Goal: Information Seeking & Learning: Compare options

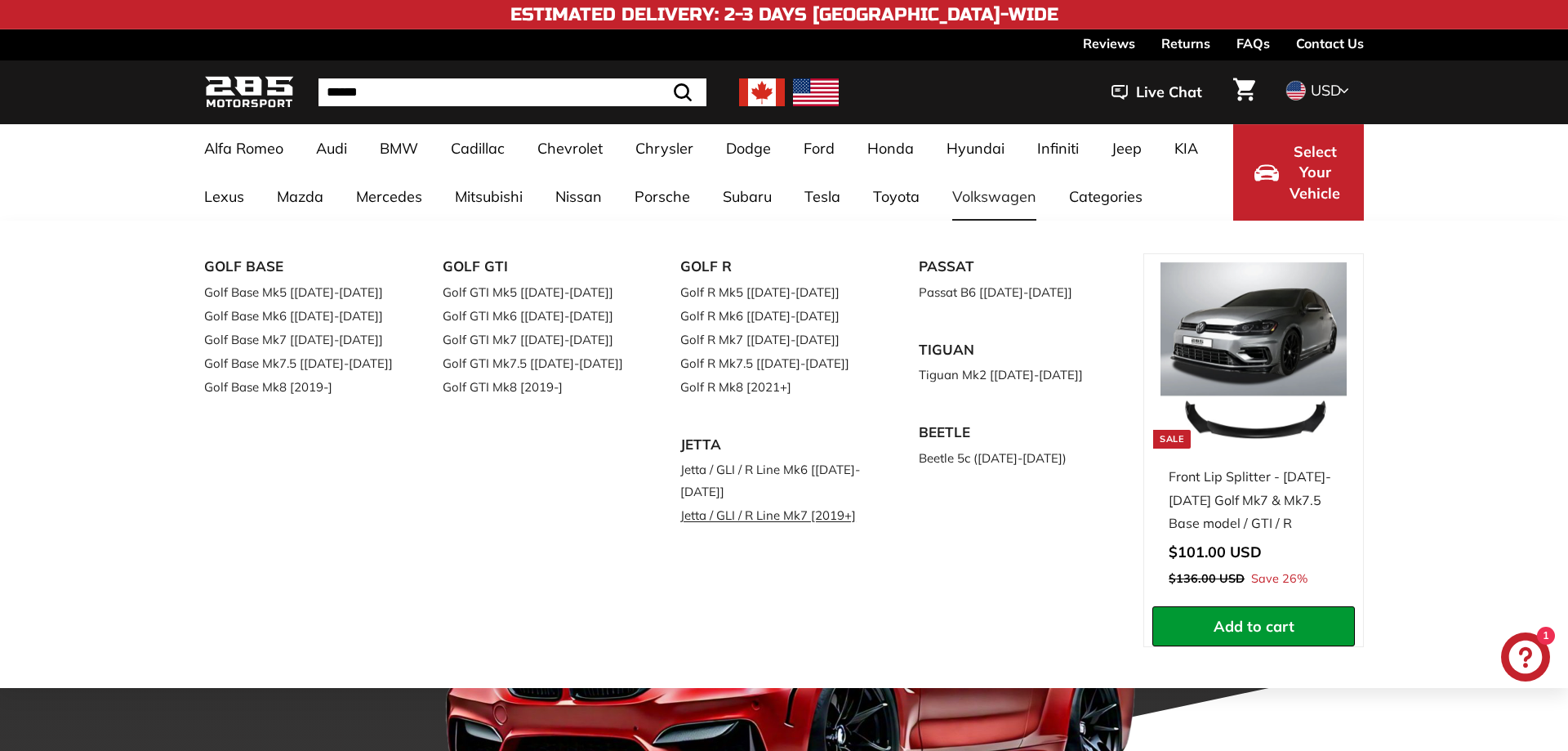
click at [759, 514] on link "Jetta / GLI / R Line Mk7 [2019+]" at bounding box center [776, 515] width 192 height 24
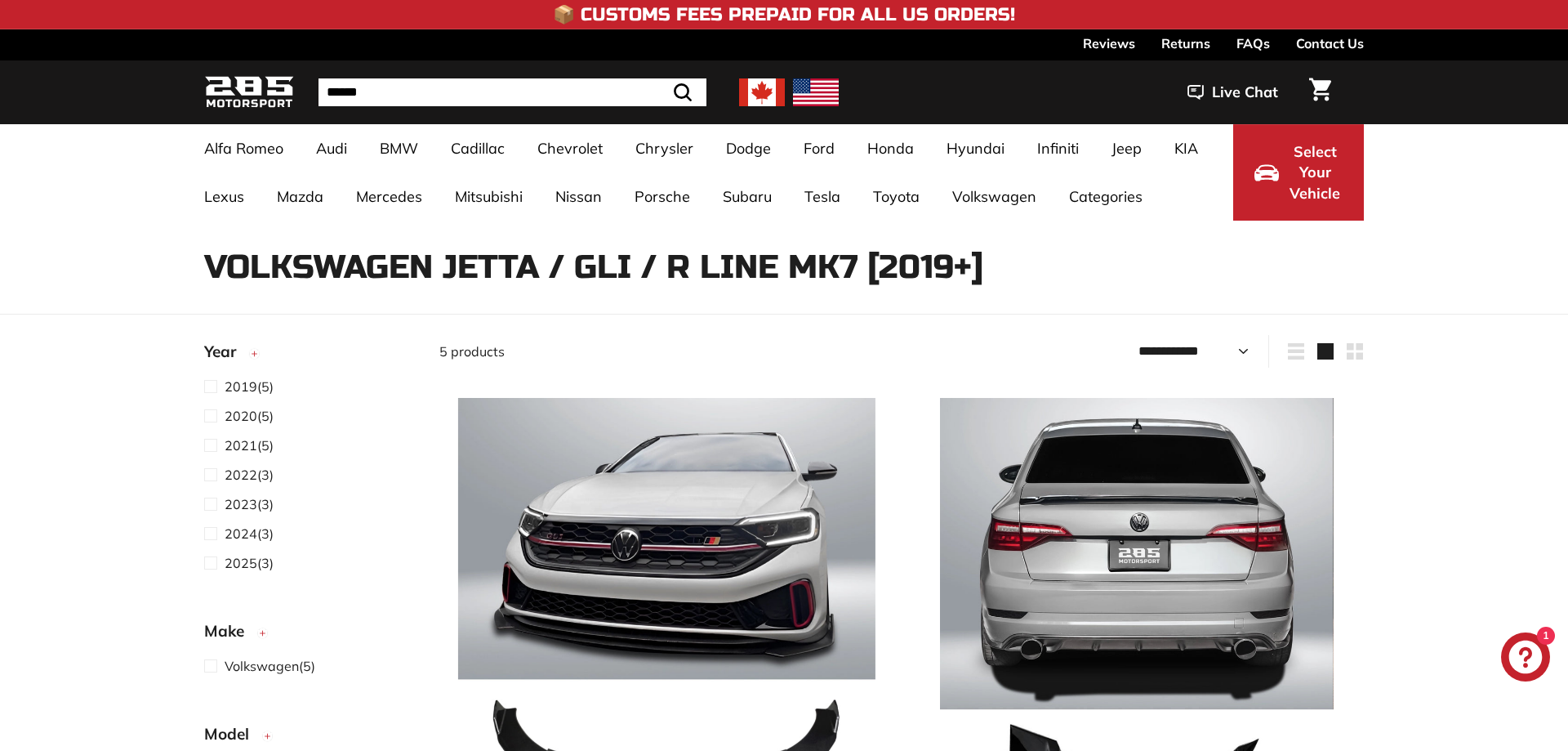
select select "**********"
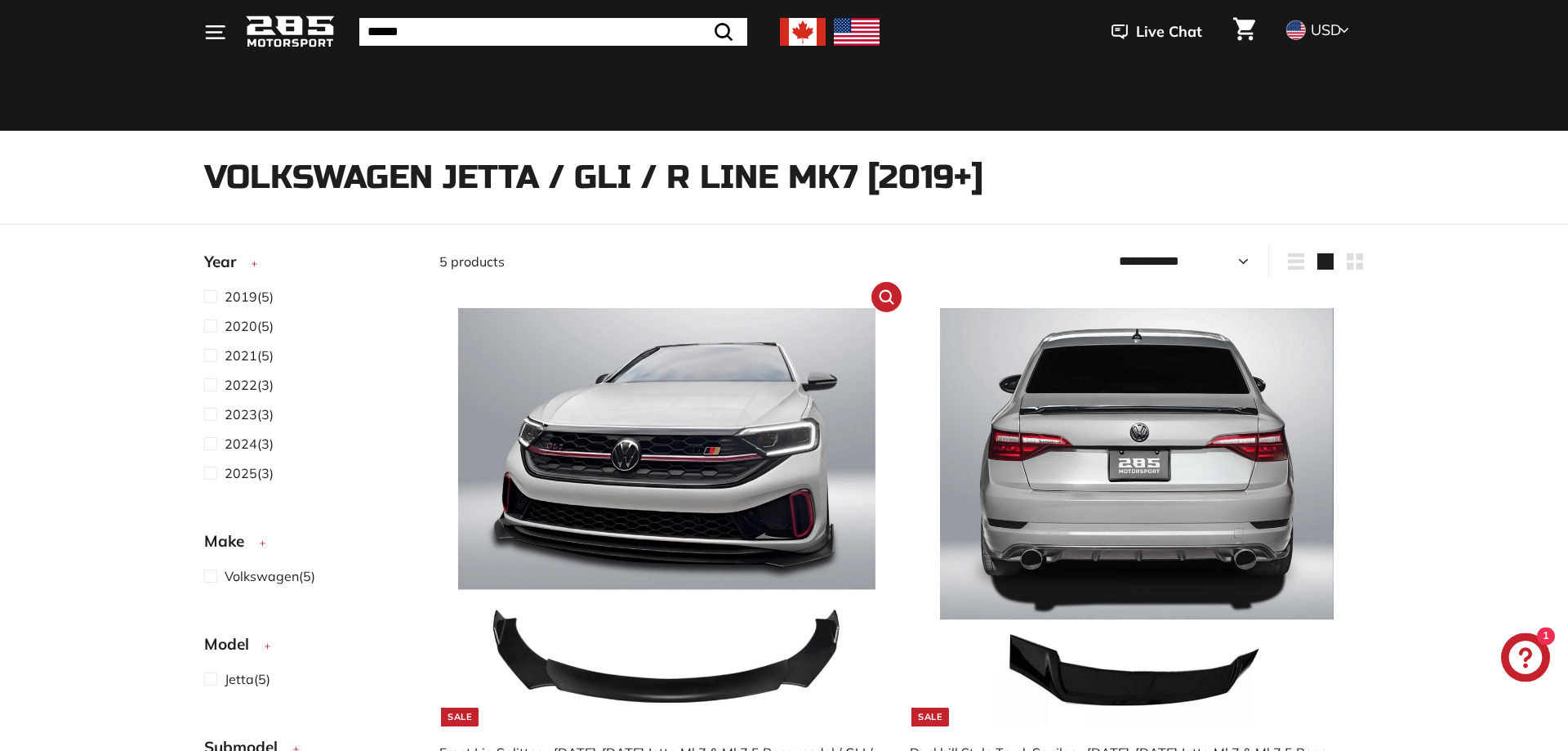
scroll to position [278, 0]
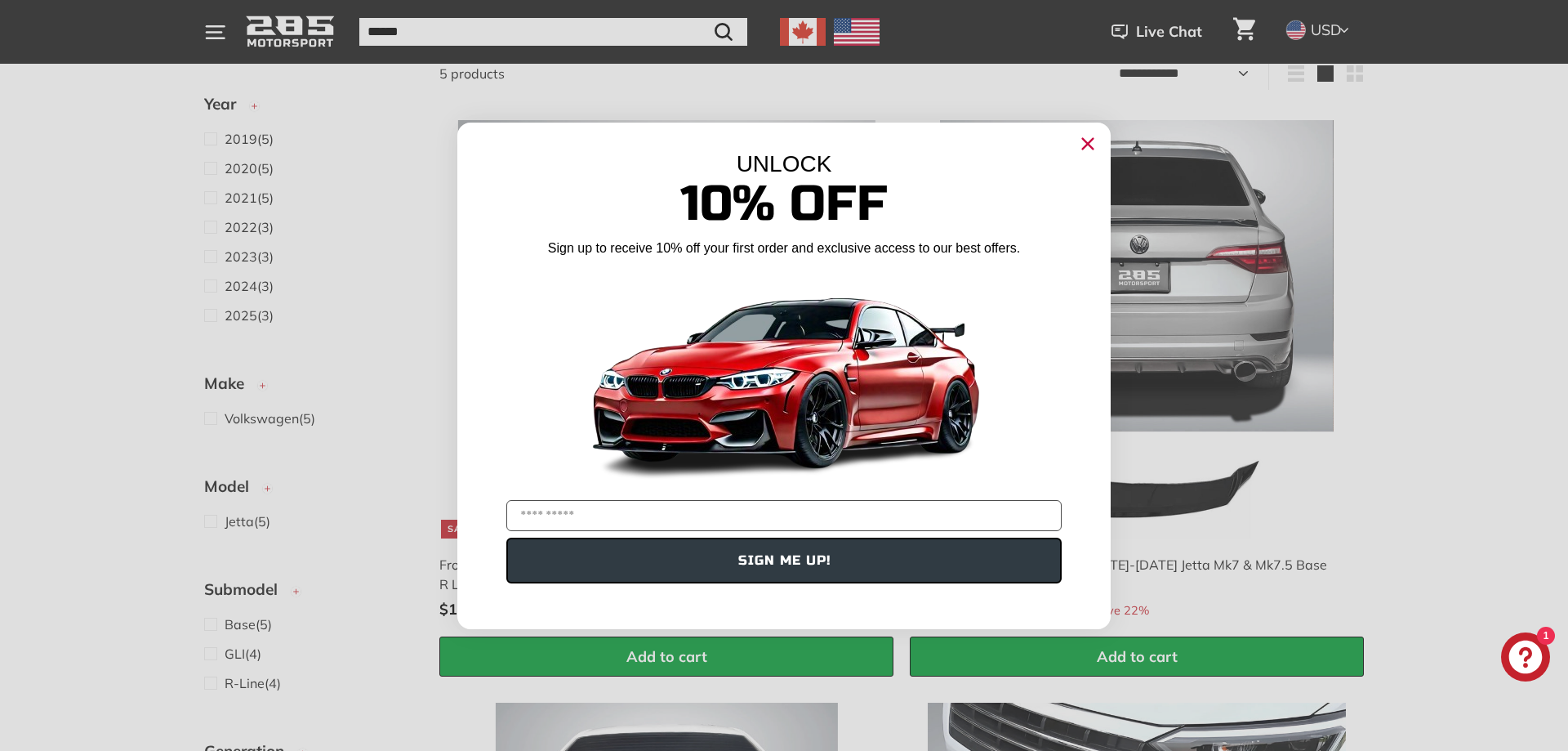
click at [1097, 143] on circle "Close dialog" at bounding box center [1087, 143] width 25 height 25
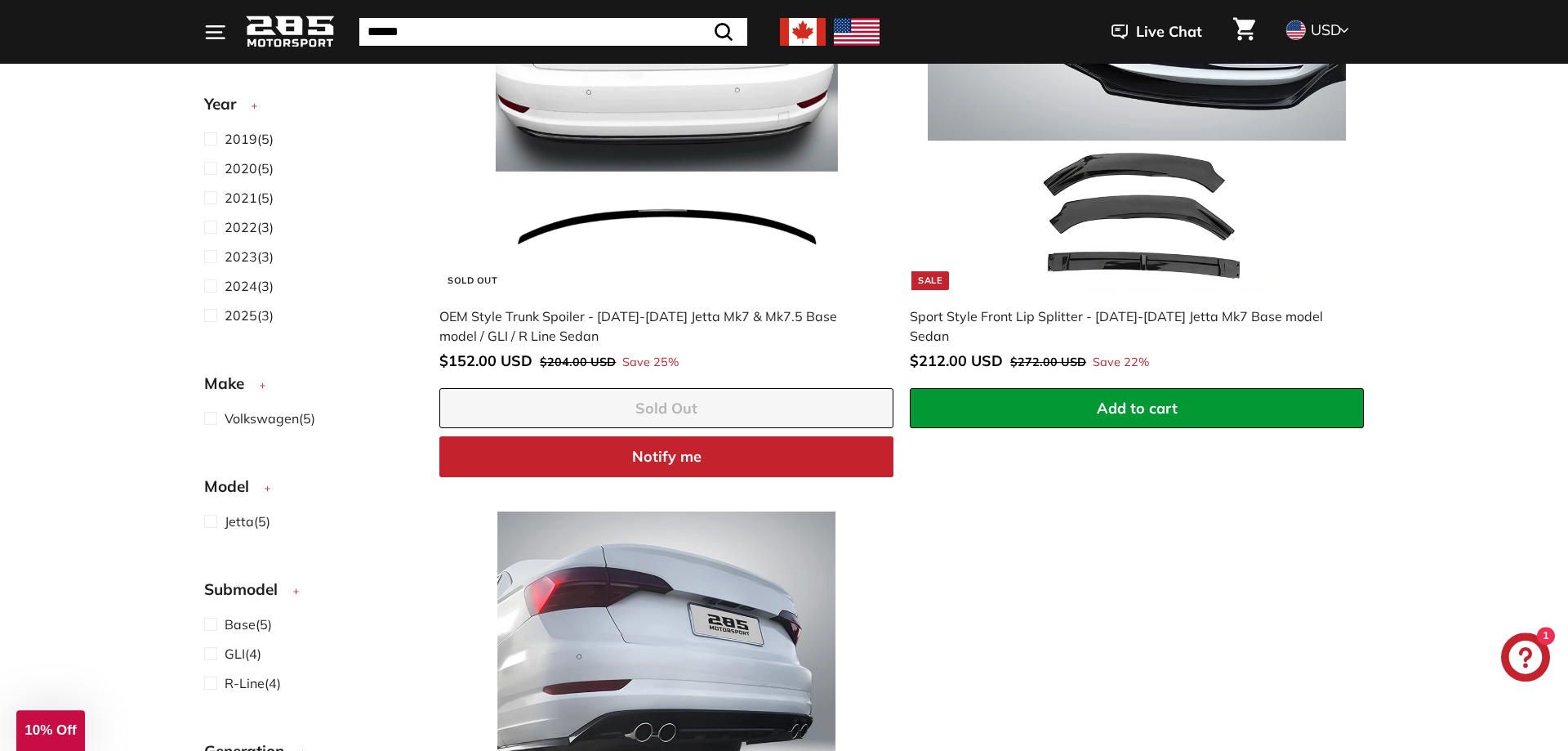
scroll to position [1250, 0]
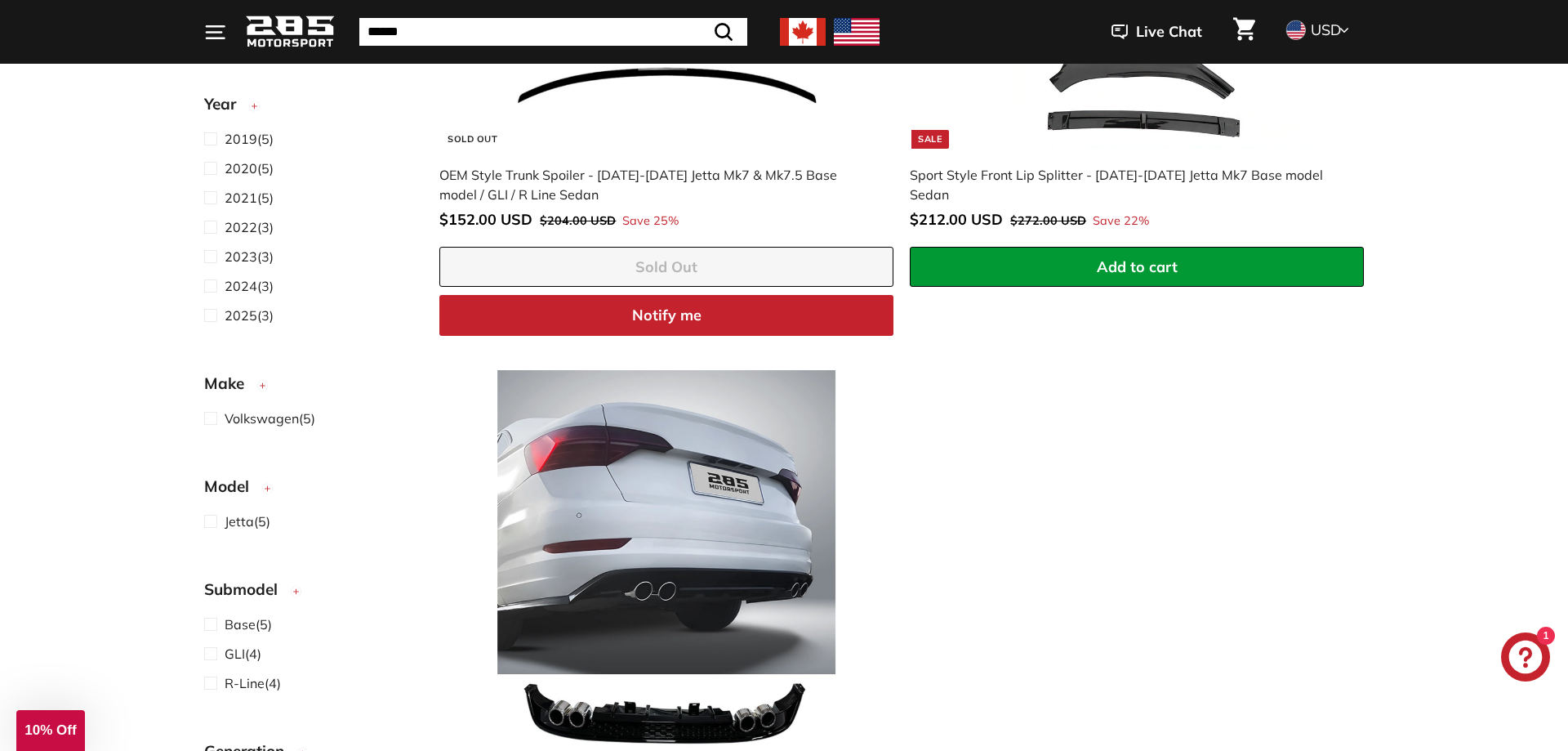
click at [1107, 573] on div "**********" at bounding box center [902, 32] width 940 height 1804
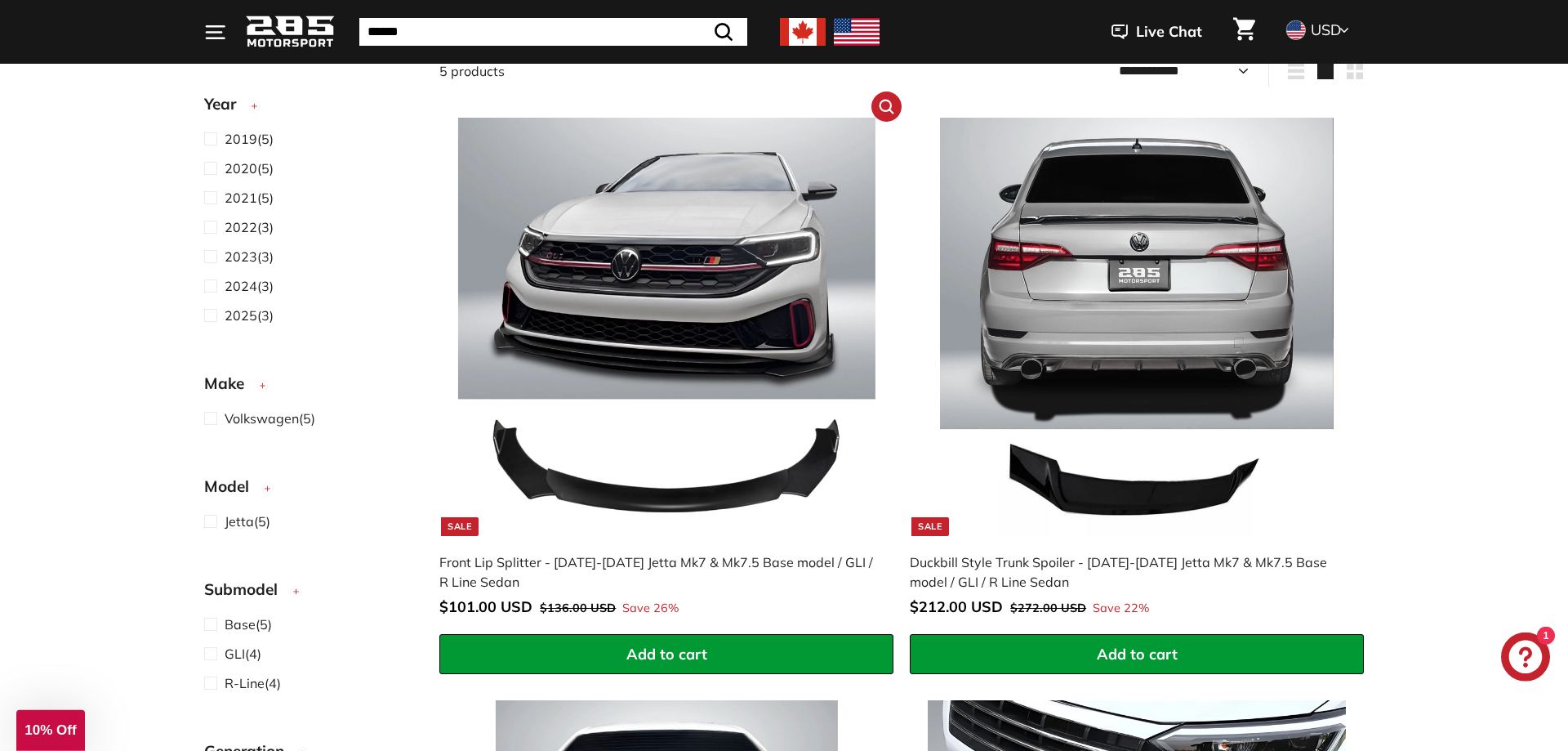
scroll to position [278, 0]
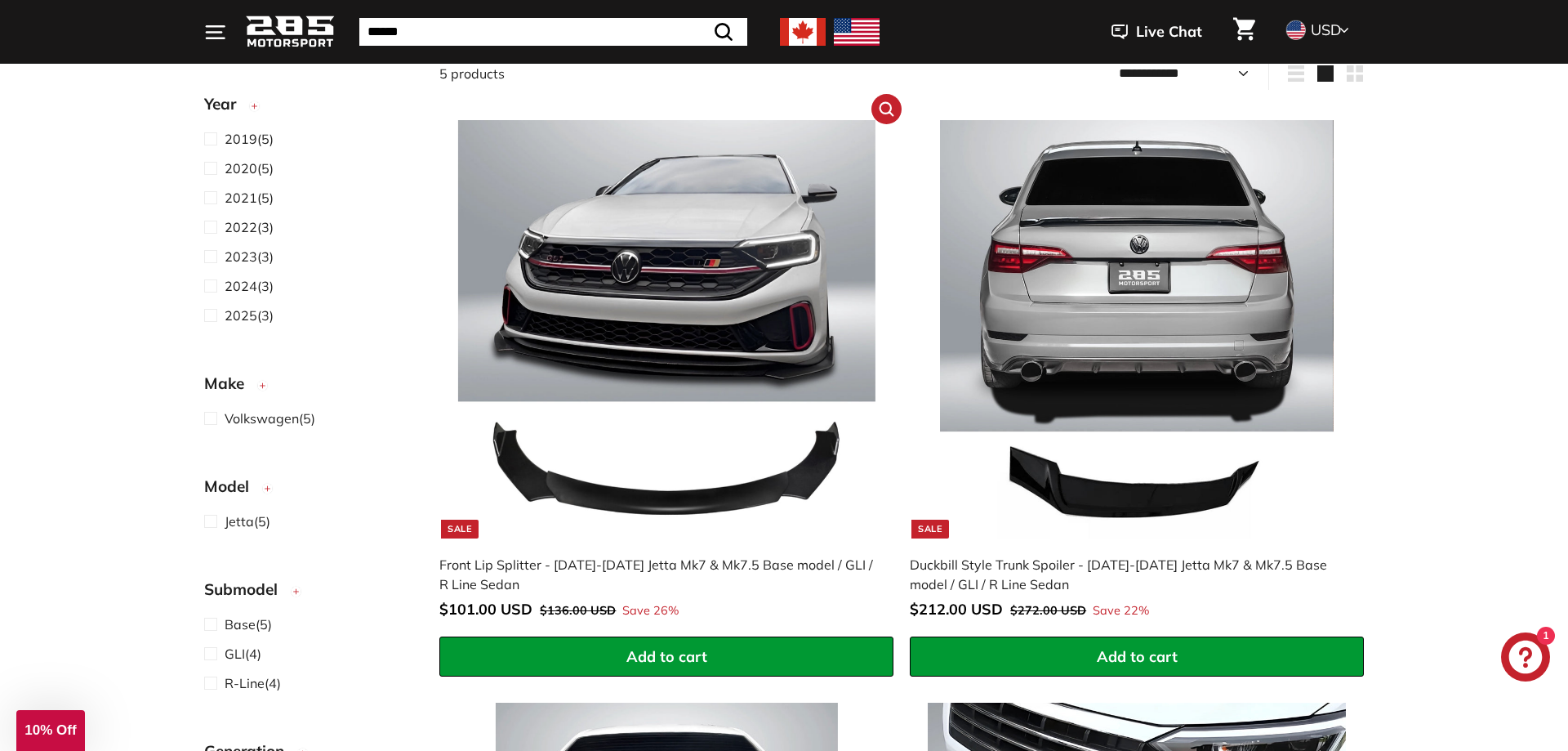
click at [703, 301] on img at bounding box center [666, 329] width 417 height 417
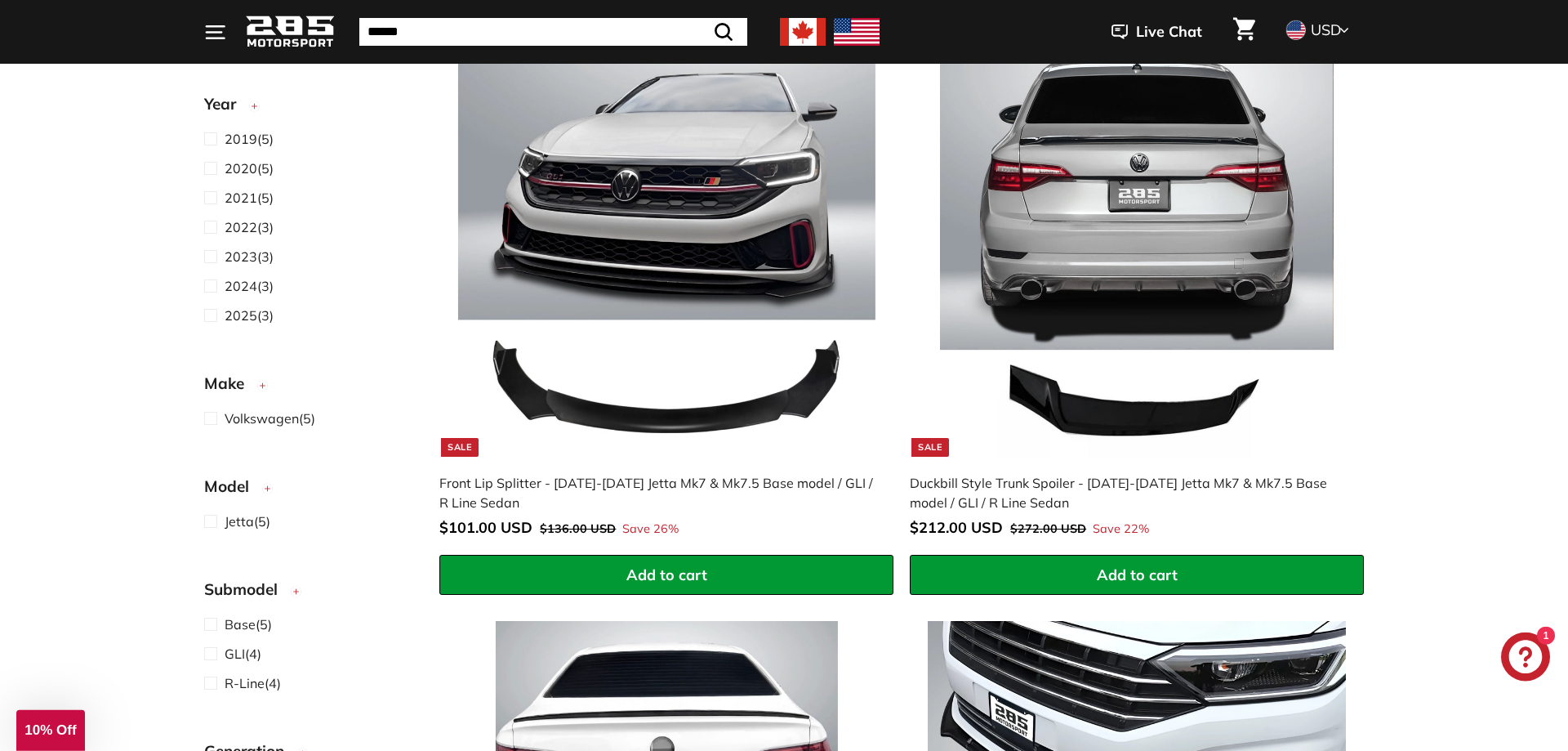
scroll to position [416, 0]
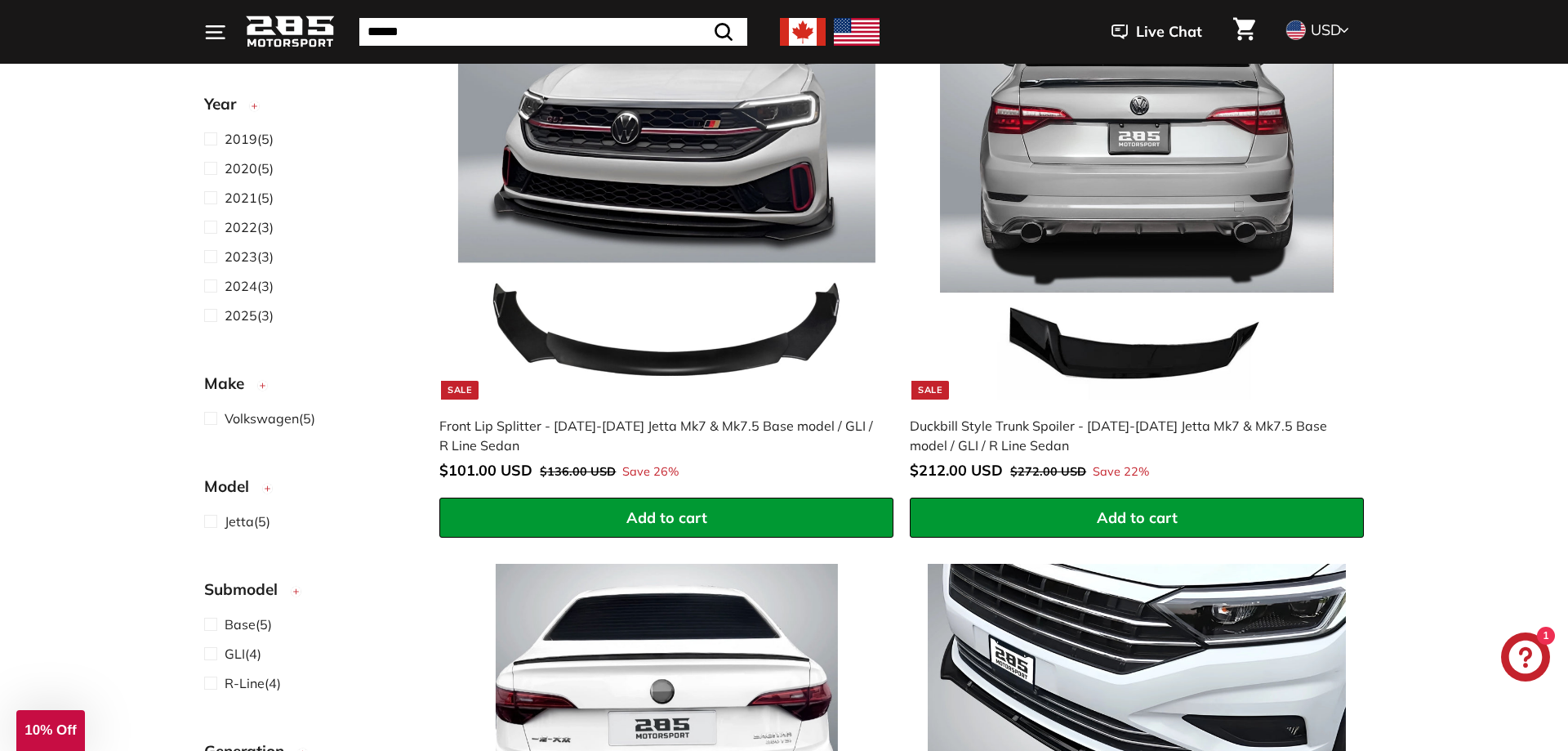
click at [1107, 186] on img at bounding box center [1137, 190] width 417 height 417
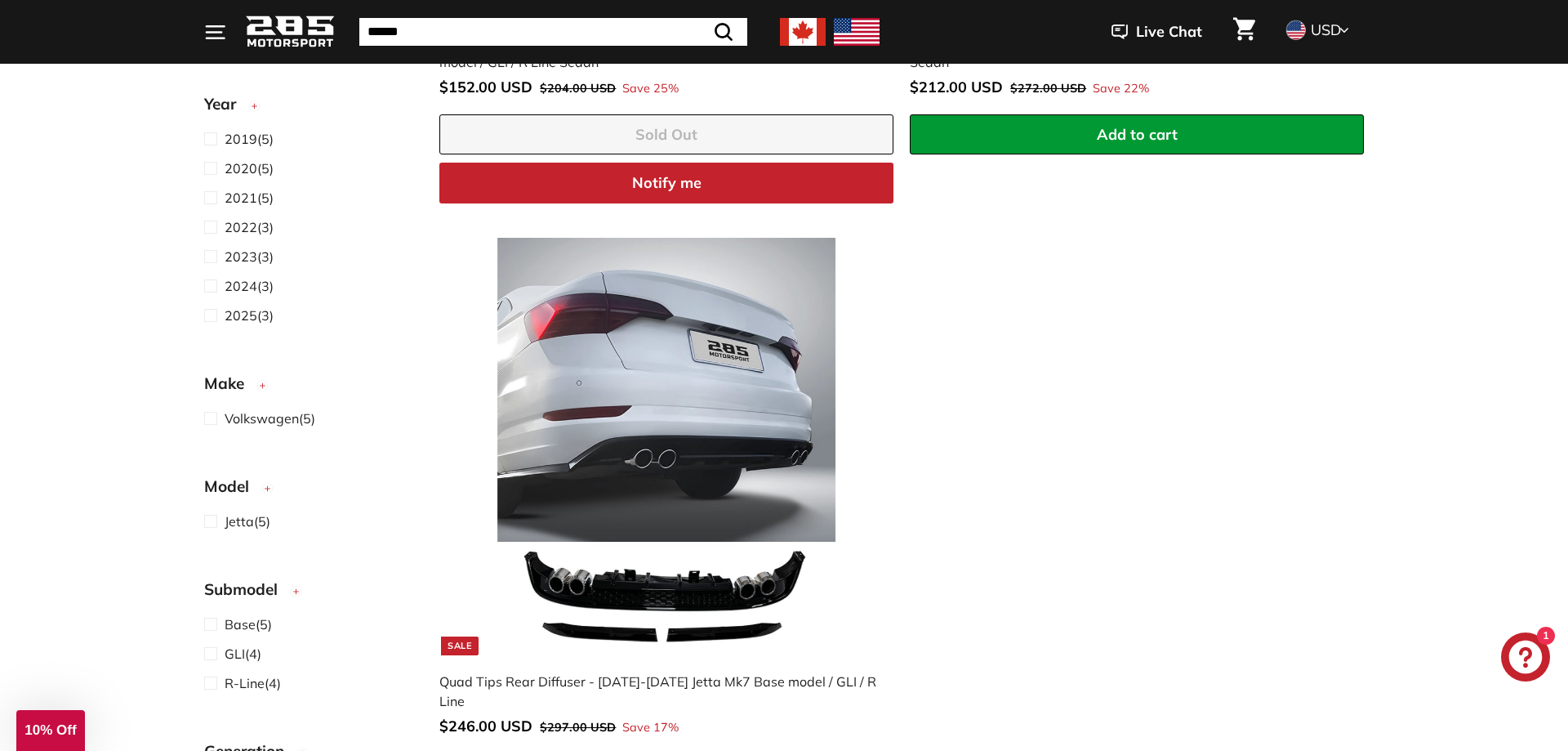
scroll to position [1388, 0]
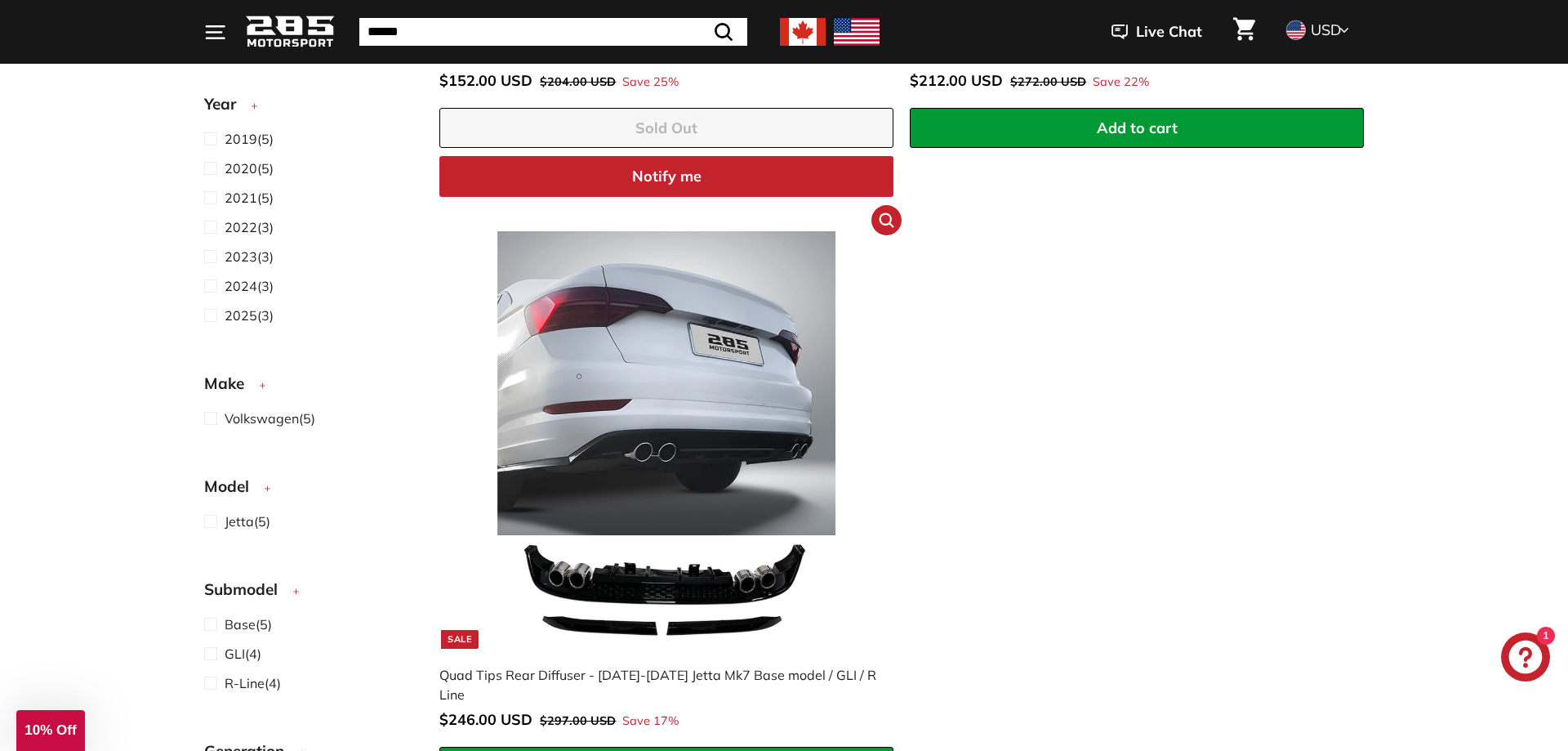
click at [678, 445] on img at bounding box center [666, 440] width 417 height 417
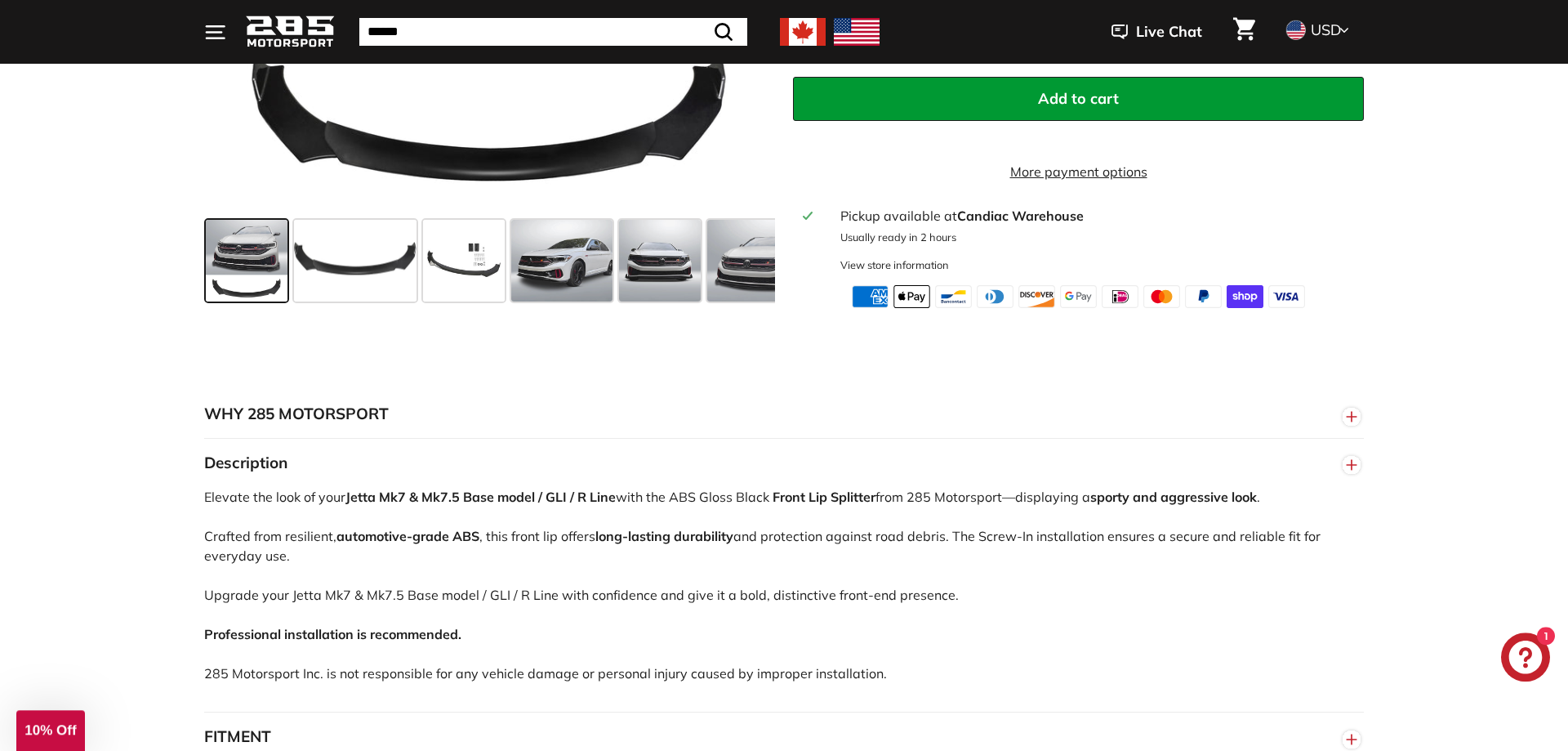
scroll to position [694, 0]
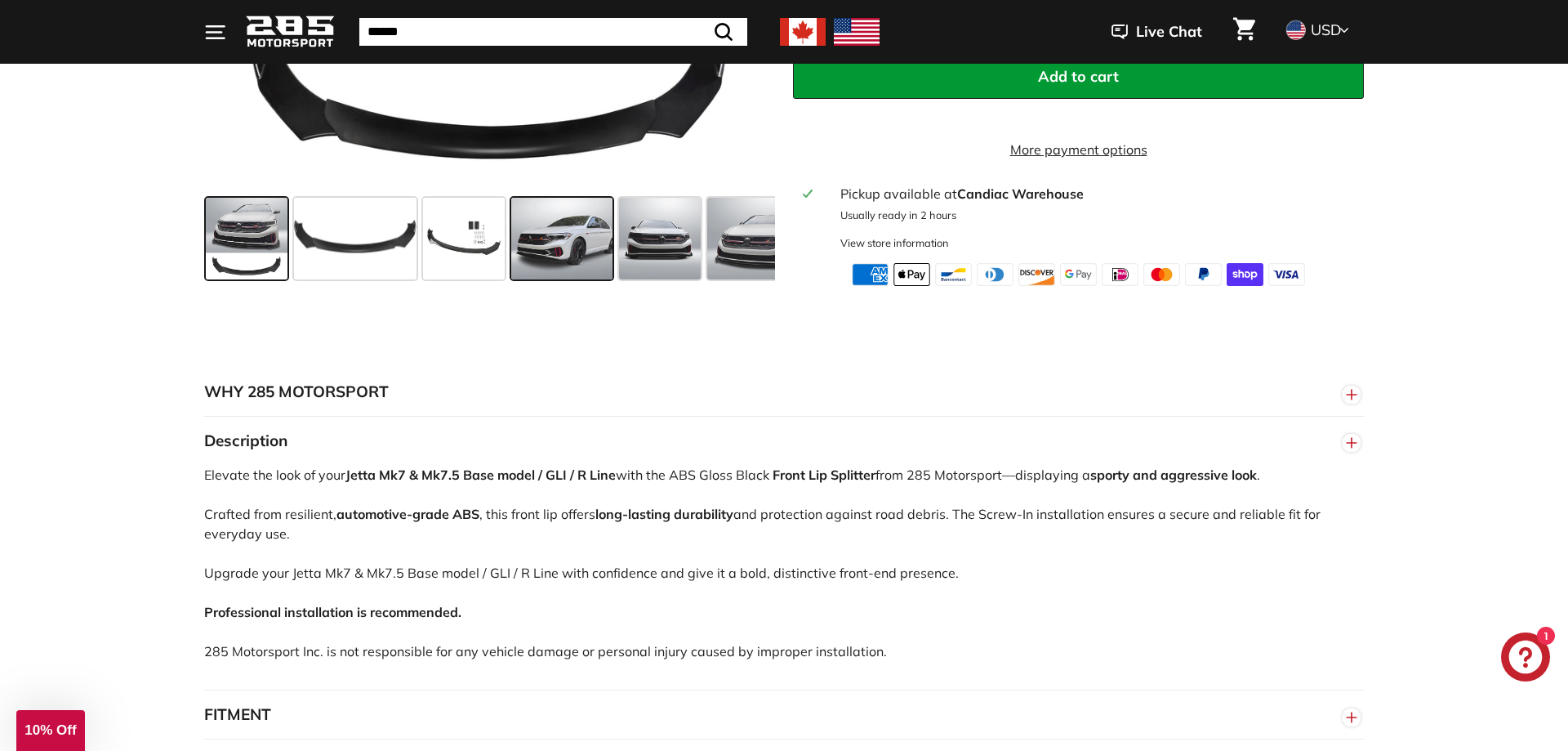
click at [530, 280] on span at bounding box center [561, 238] width 101 height 82
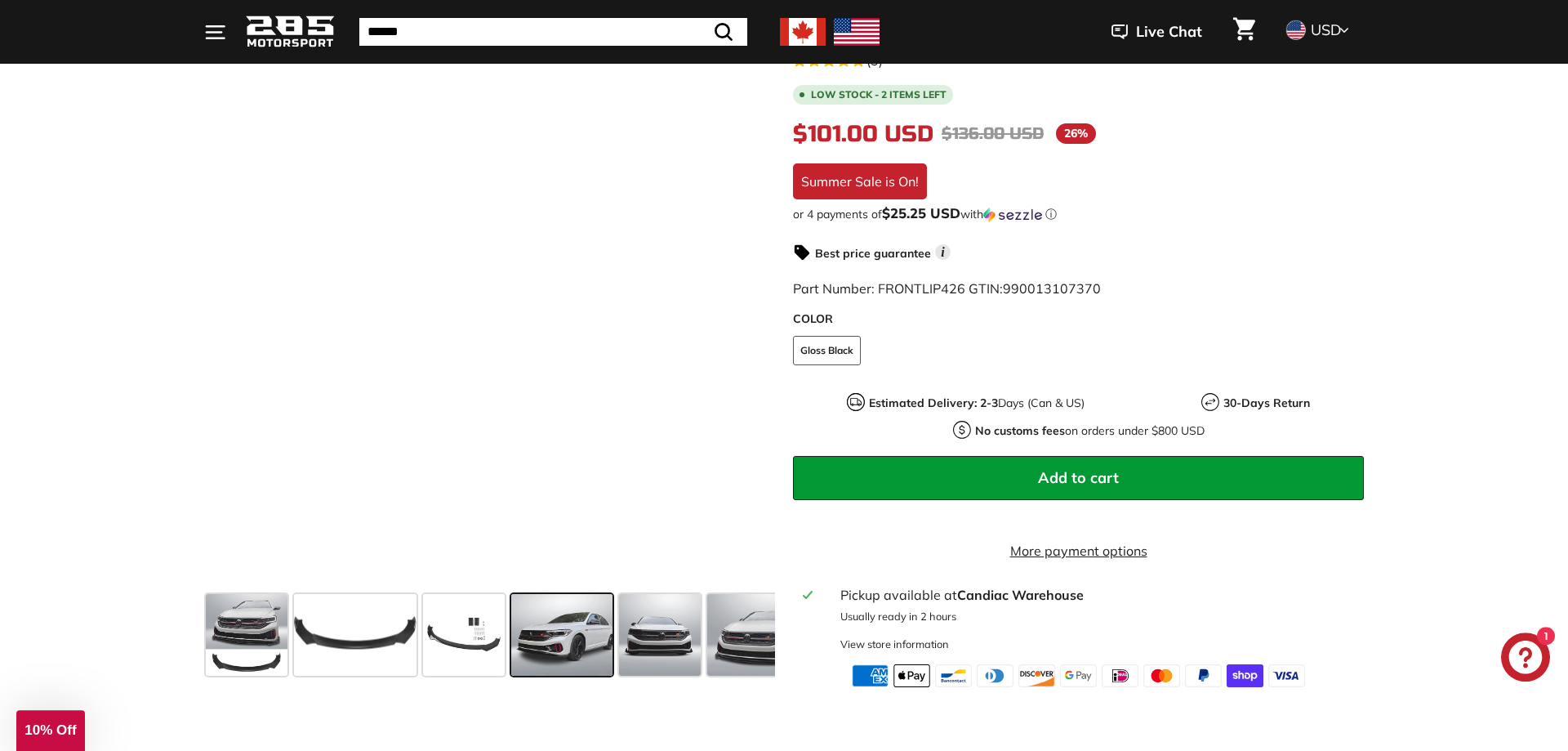
scroll to position [278, 0]
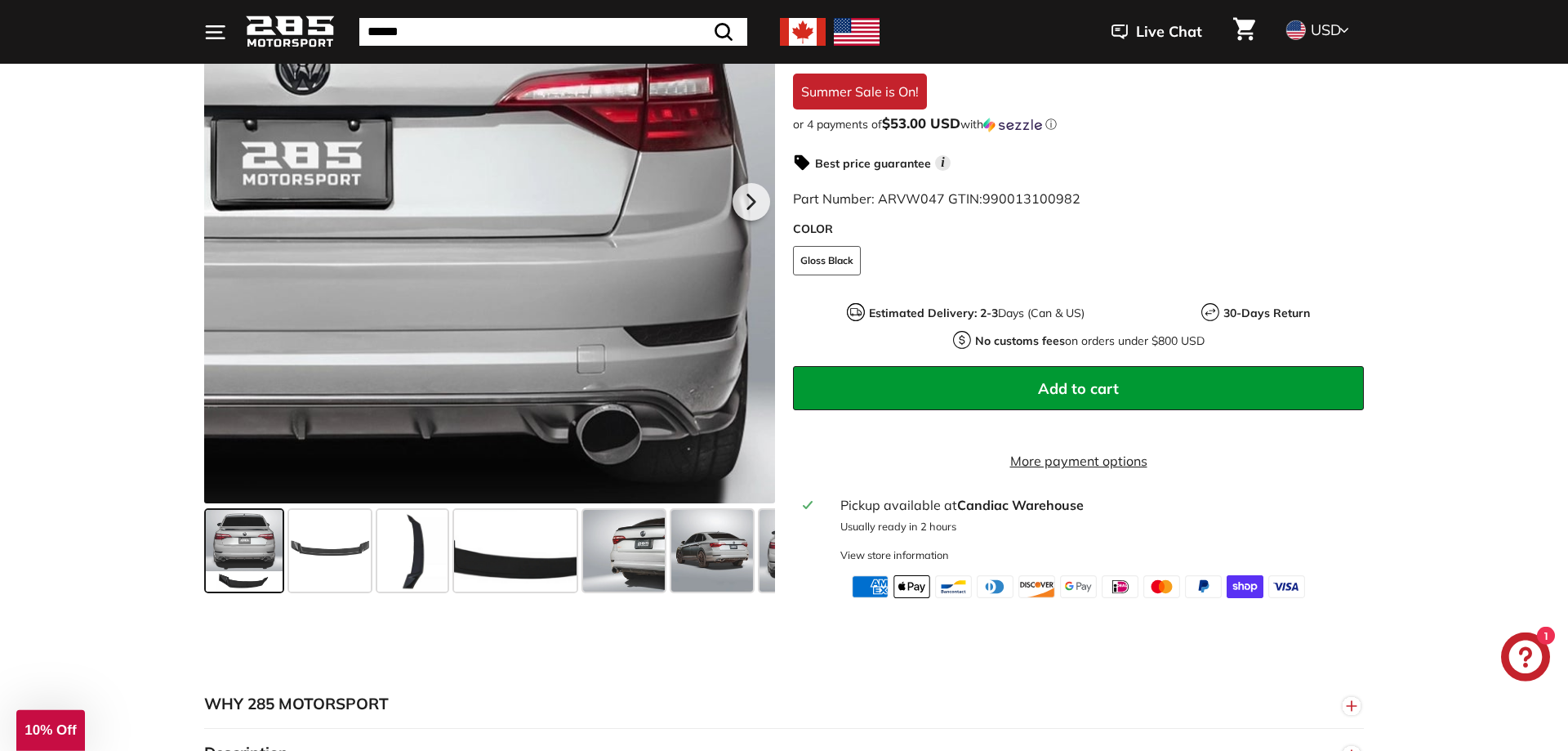
scroll to position [416, 0]
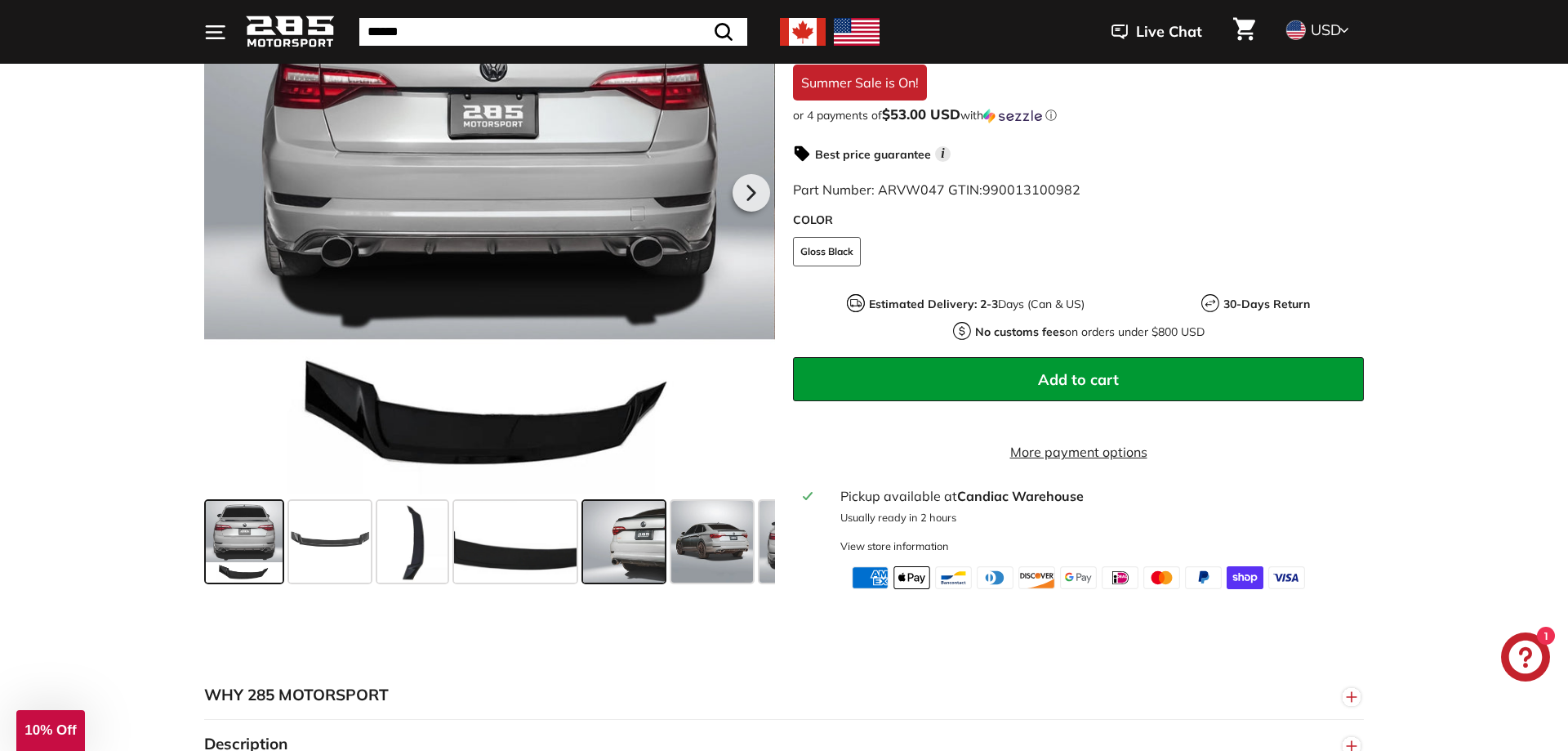
click at [646, 515] on span at bounding box center [624, 541] width 82 height 82
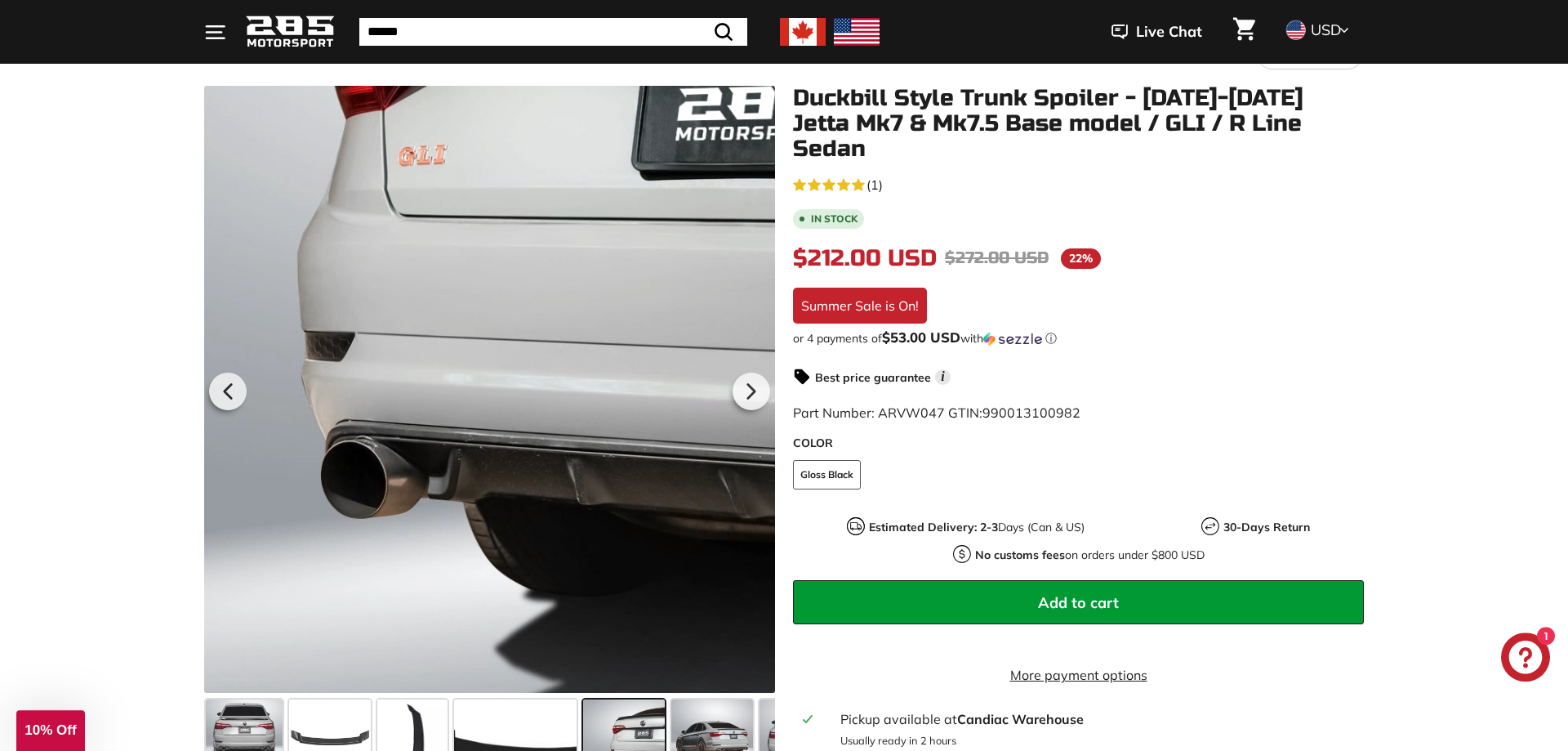
scroll to position [138, 0]
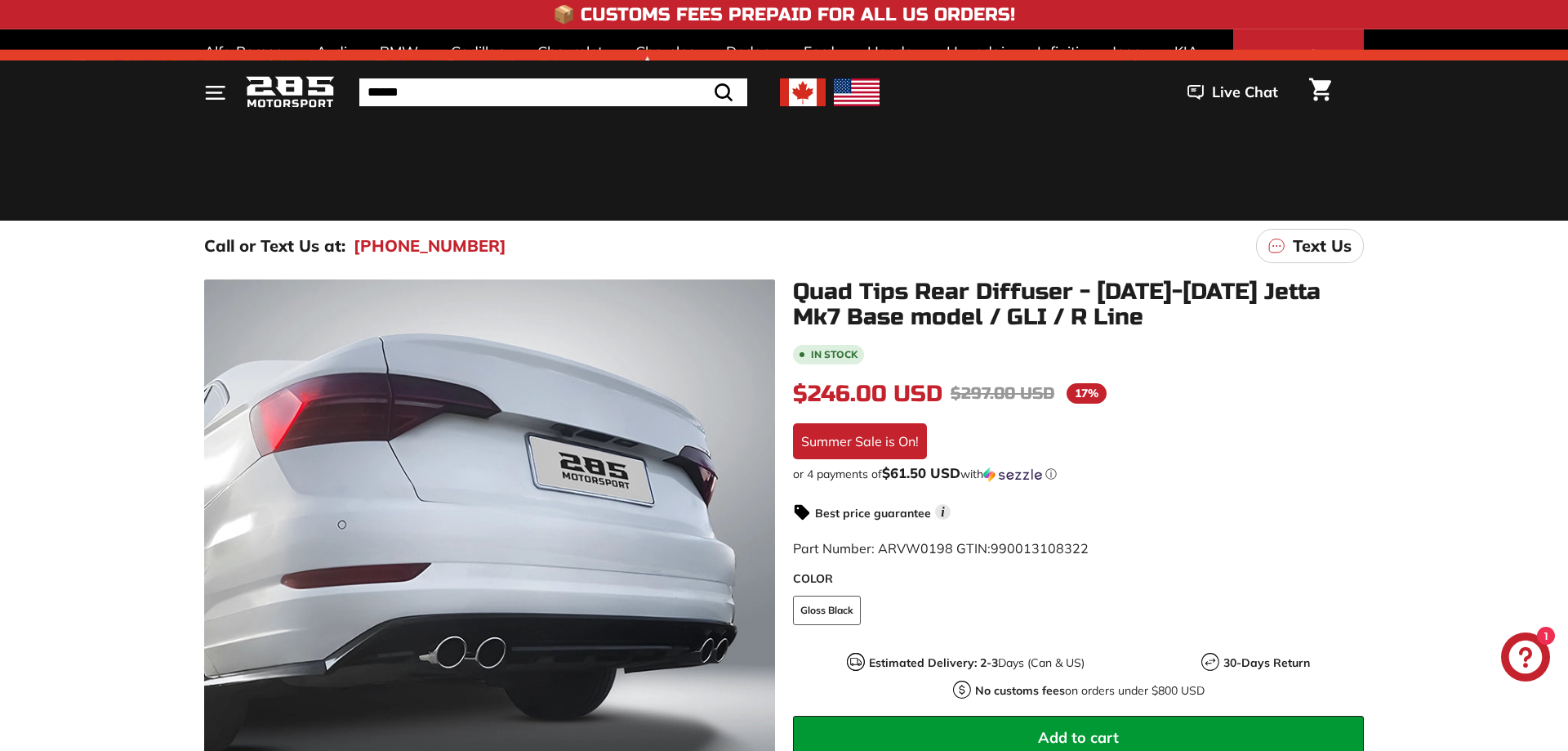
scroll to position [278, 0]
